Goal: Find specific fact: Find specific fact

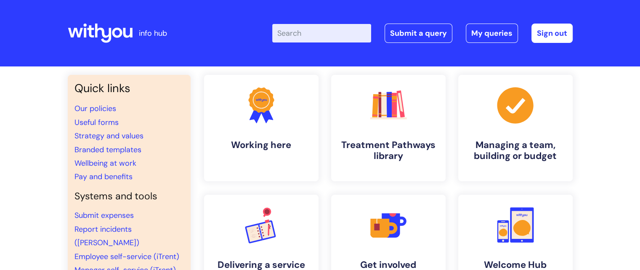
click at [331, 29] on input "Enter your search term here..." at bounding box center [321, 33] width 99 height 19
type input "IT"
click button "Search" at bounding box center [0, 0] width 0 height 0
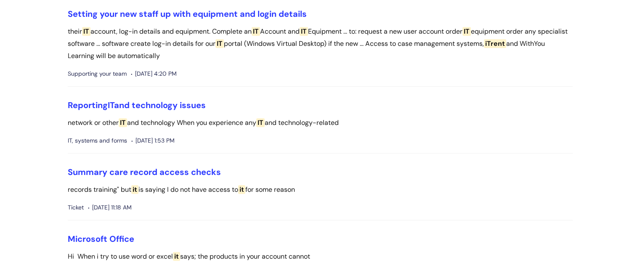
scroll to position [505, 0]
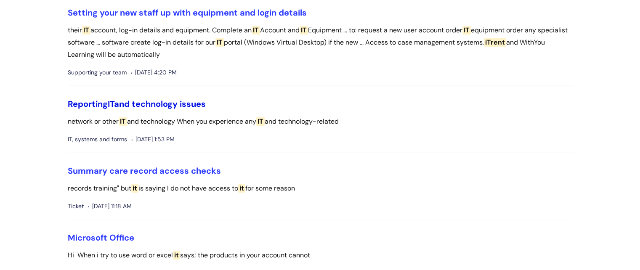
click at [135, 99] on link "Reporting IT and technology issues" at bounding box center [137, 103] width 138 height 11
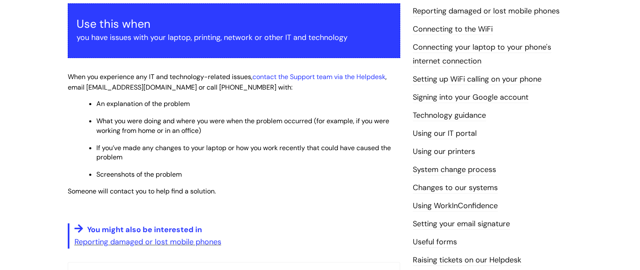
scroll to position [168, 0]
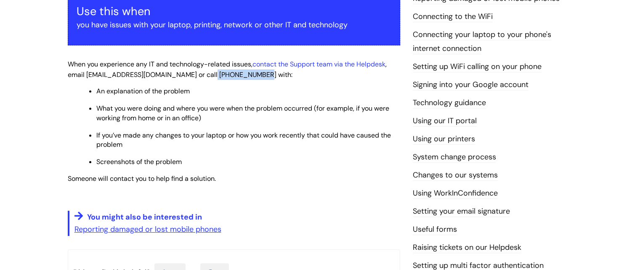
drag, startPoint x: 252, startPoint y: 74, endPoint x: 204, endPoint y: 79, distance: 48.2
click at [204, 79] on p "When you experience any IT and technology-related issues, contact the Support t…" at bounding box center [234, 69] width 332 height 21
copy span "0208 371 6465"
